Goal: Information Seeking & Learning: Learn about a topic

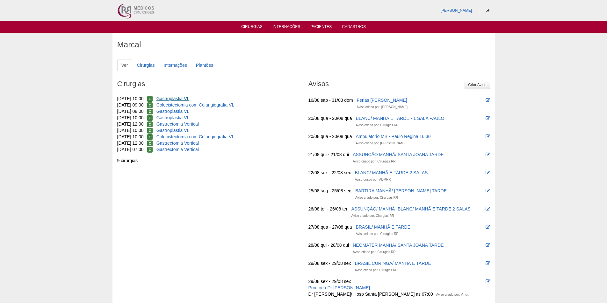
click at [181, 100] on link "Gastroplastia VL" at bounding box center [172, 98] width 33 height 5
click at [184, 110] on link "Gastroplastia VL" at bounding box center [172, 111] width 33 height 5
click at [185, 118] on link "Gastroplastia VL" at bounding box center [172, 117] width 33 height 5
click at [184, 124] on link "Gastrectomia Vertical" at bounding box center [177, 124] width 42 height 5
click at [184, 130] on link "Gastroplastia VL" at bounding box center [172, 130] width 33 height 5
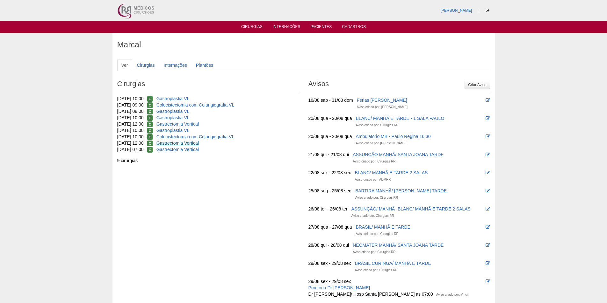
click at [186, 143] on link "Gastrectomia Vertical" at bounding box center [177, 143] width 42 height 5
click at [189, 152] on link "Gastrectomia Vertical" at bounding box center [177, 149] width 42 height 5
click at [453, 12] on link "[PERSON_NAME]" at bounding box center [456, 10] width 32 height 4
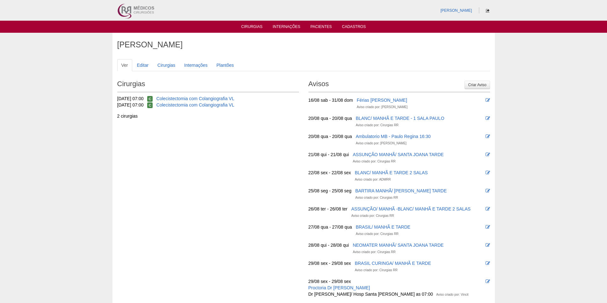
click at [486, 11] on icon at bounding box center [488, 11] width 4 height 4
